Goal: Navigation & Orientation: Find specific page/section

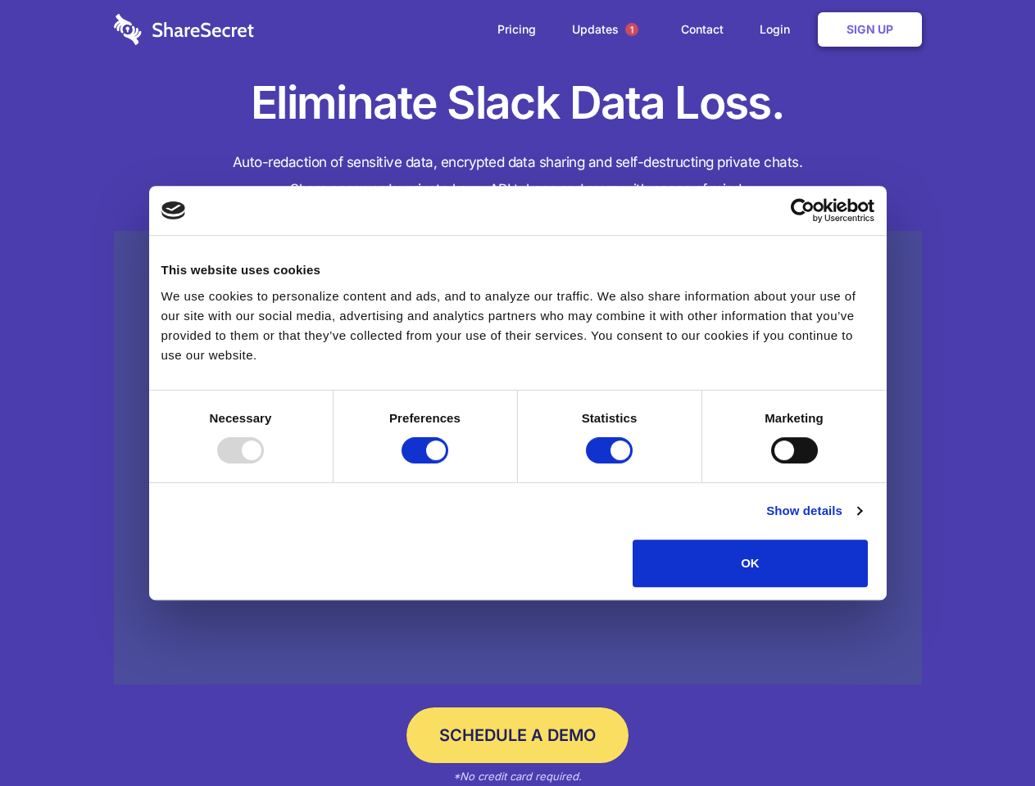
click at [264, 464] on div at bounding box center [240, 450] width 47 height 26
click at [448, 464] on input "Preferences" at bounding box center [424, 450] width 47 height 26
checkbox input "false"
click at [611, 464] on input "Statistics" at bounding box center [609, 450] width 47 height 26
checkbox input "false"
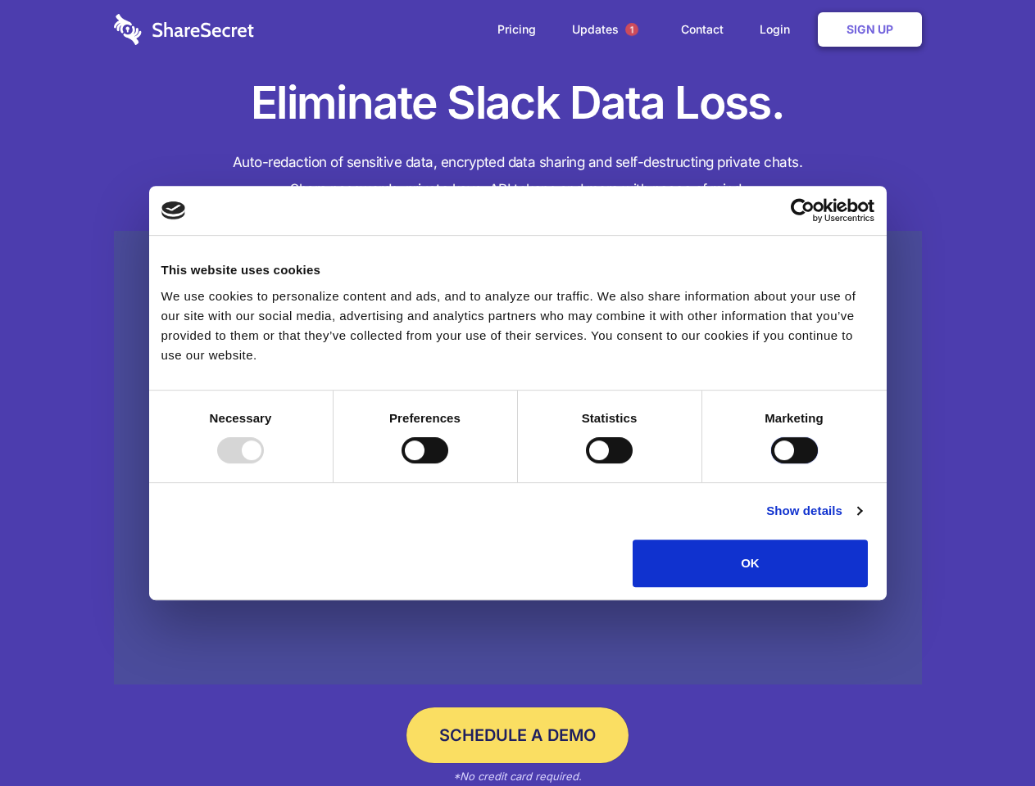
click at [771, 464] on input "Marketing" at bounding box center [794, 450] width 47 height 26
checkbox input "true"
click at [861, 521] on link "Show details" at bounding box center [813, 511] width 95 height 20
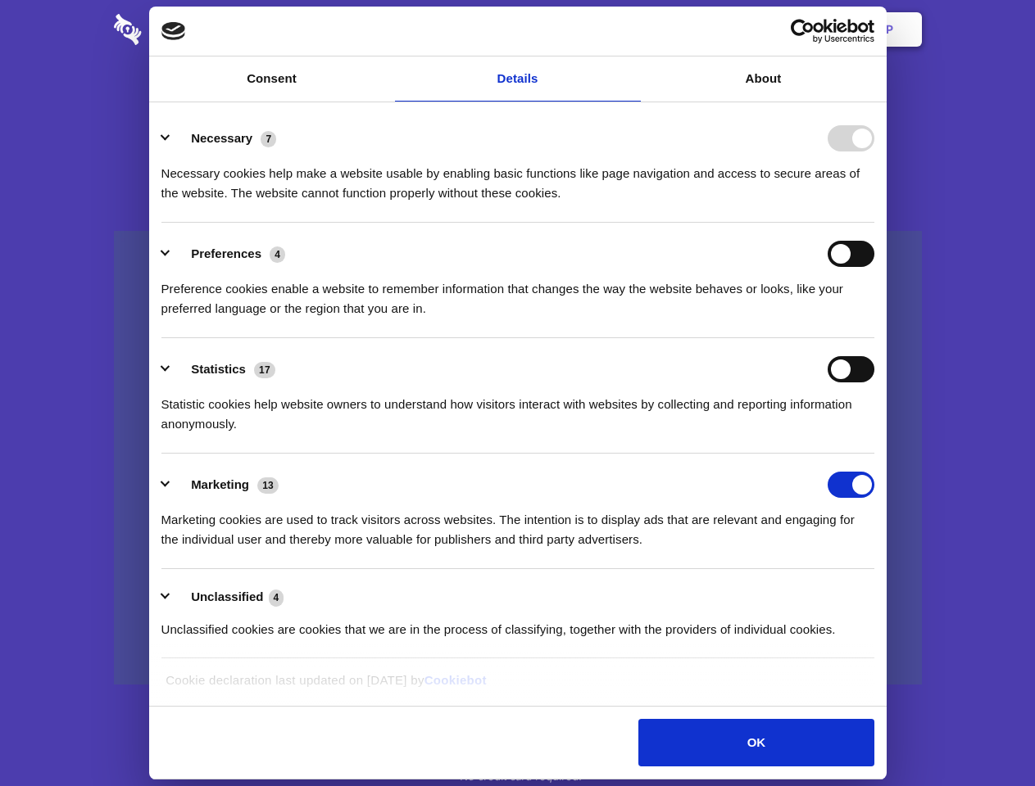
click at [874, 223] on li "Necessary 7 Necessary cookies help make a website usable by enabling basic func…" at bounding box center [517, 164] width 713 height 115
click at [631, 29] on span "1" at bounding box center [631, 29] width 13 height 13
